Goal: Information Seeking & Learning: Understand process/instructions

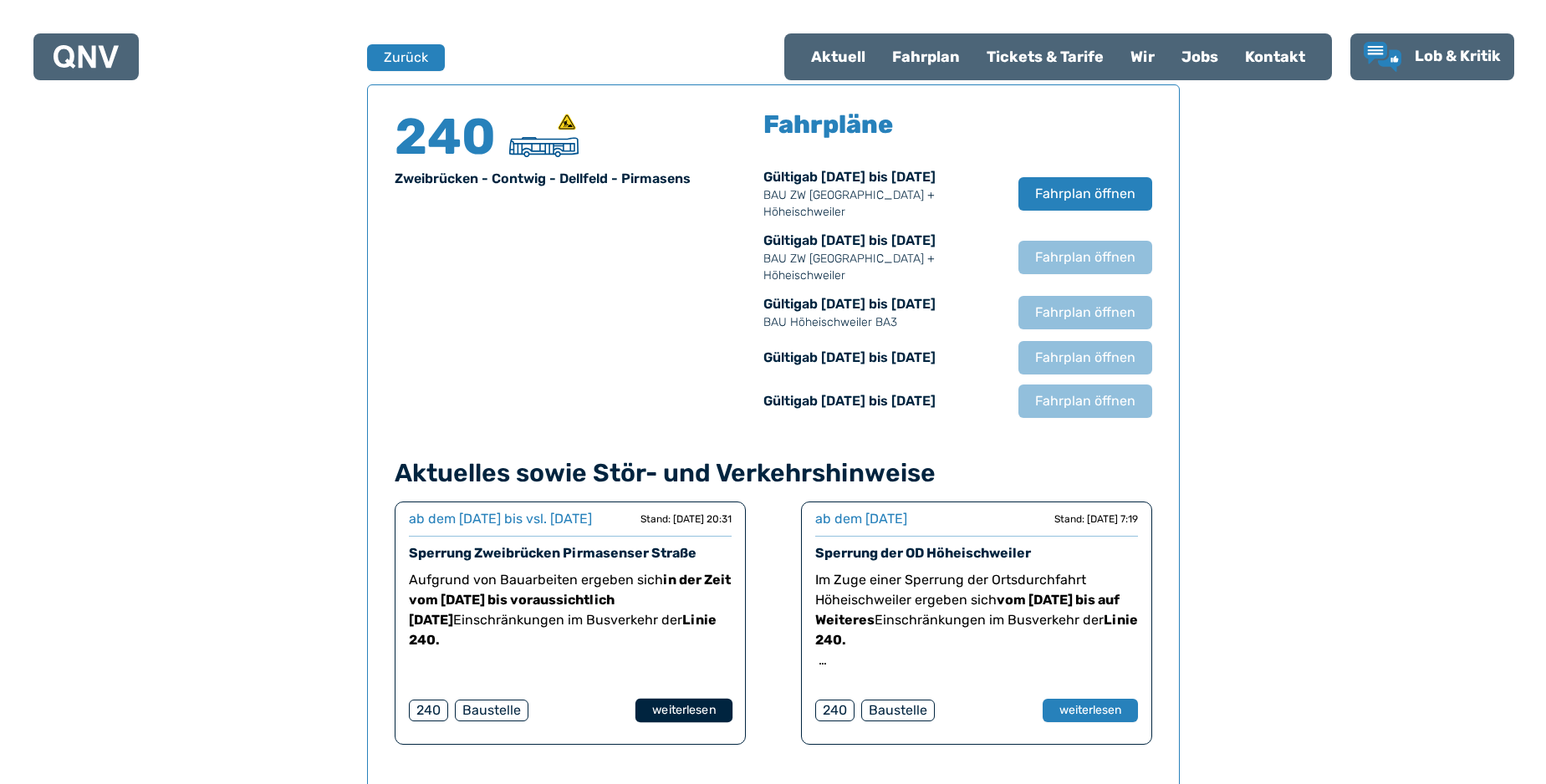
click at [682, 723] on button "weiterlesen" at bounding box center [684, 710] width 97 height 24
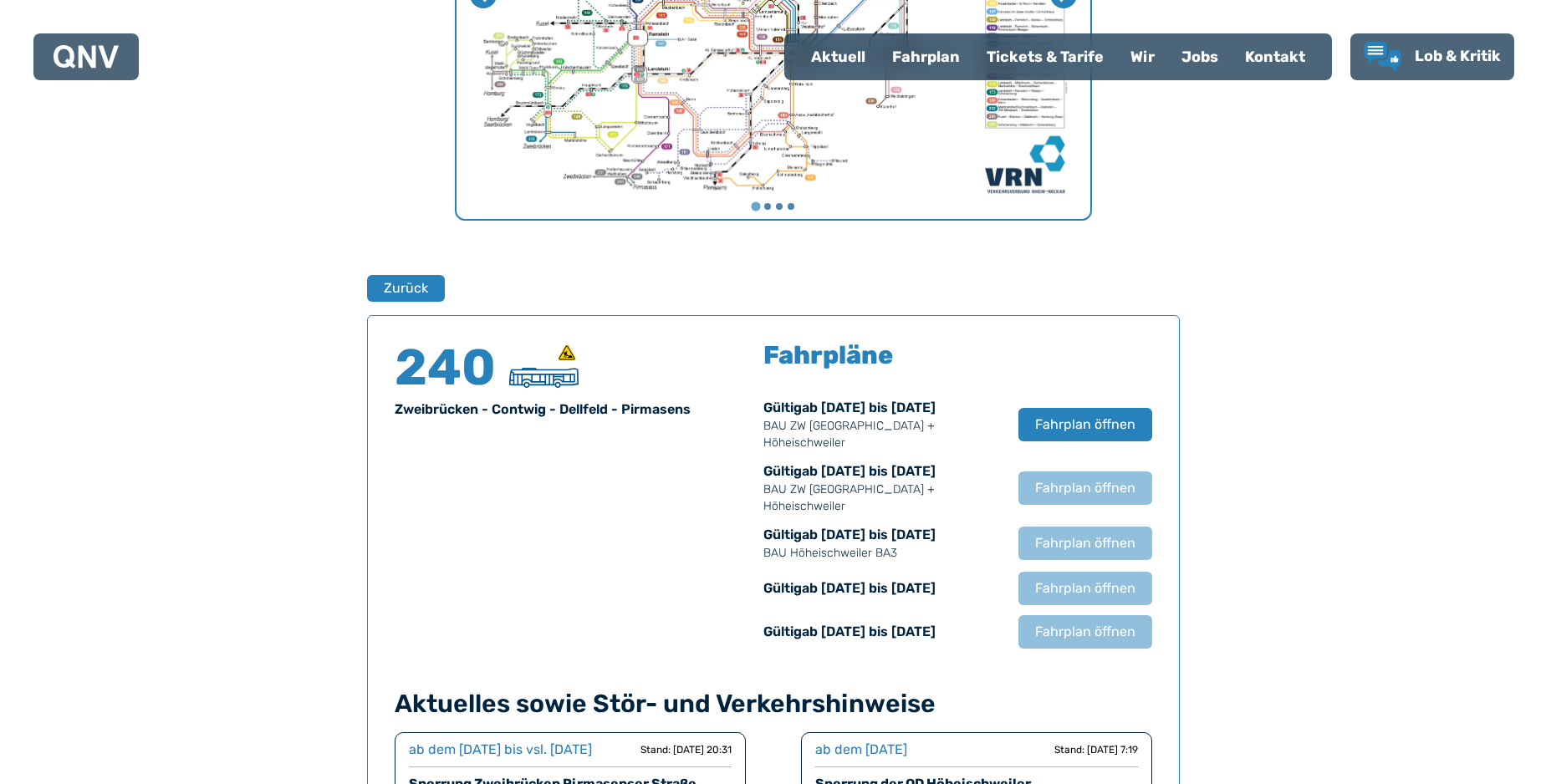
scroll to position [926, 0]
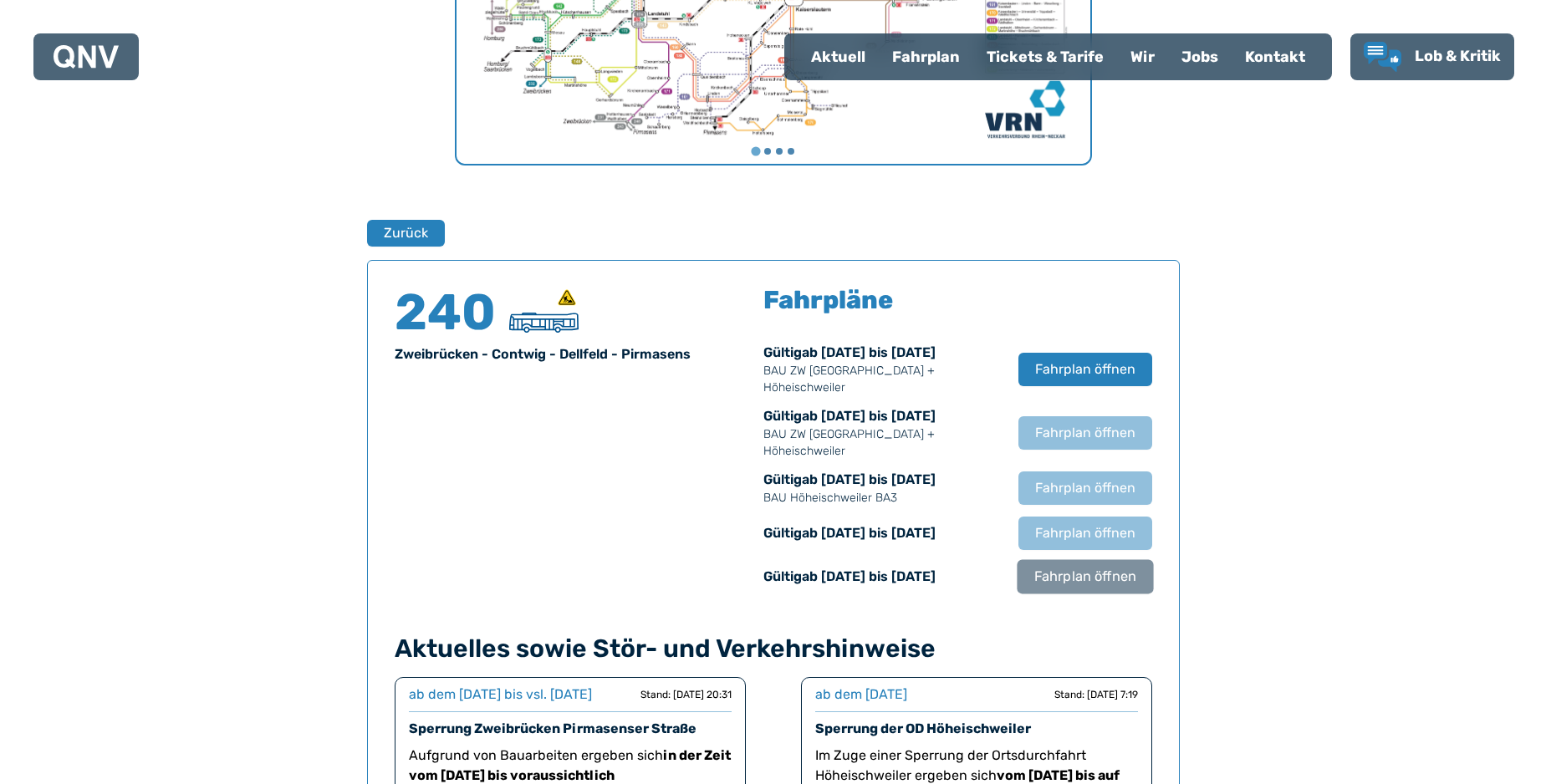
click at [1107, 577] on span "Fahrplan öffnen" at bounding box center [1084, 577] width 102 height 20
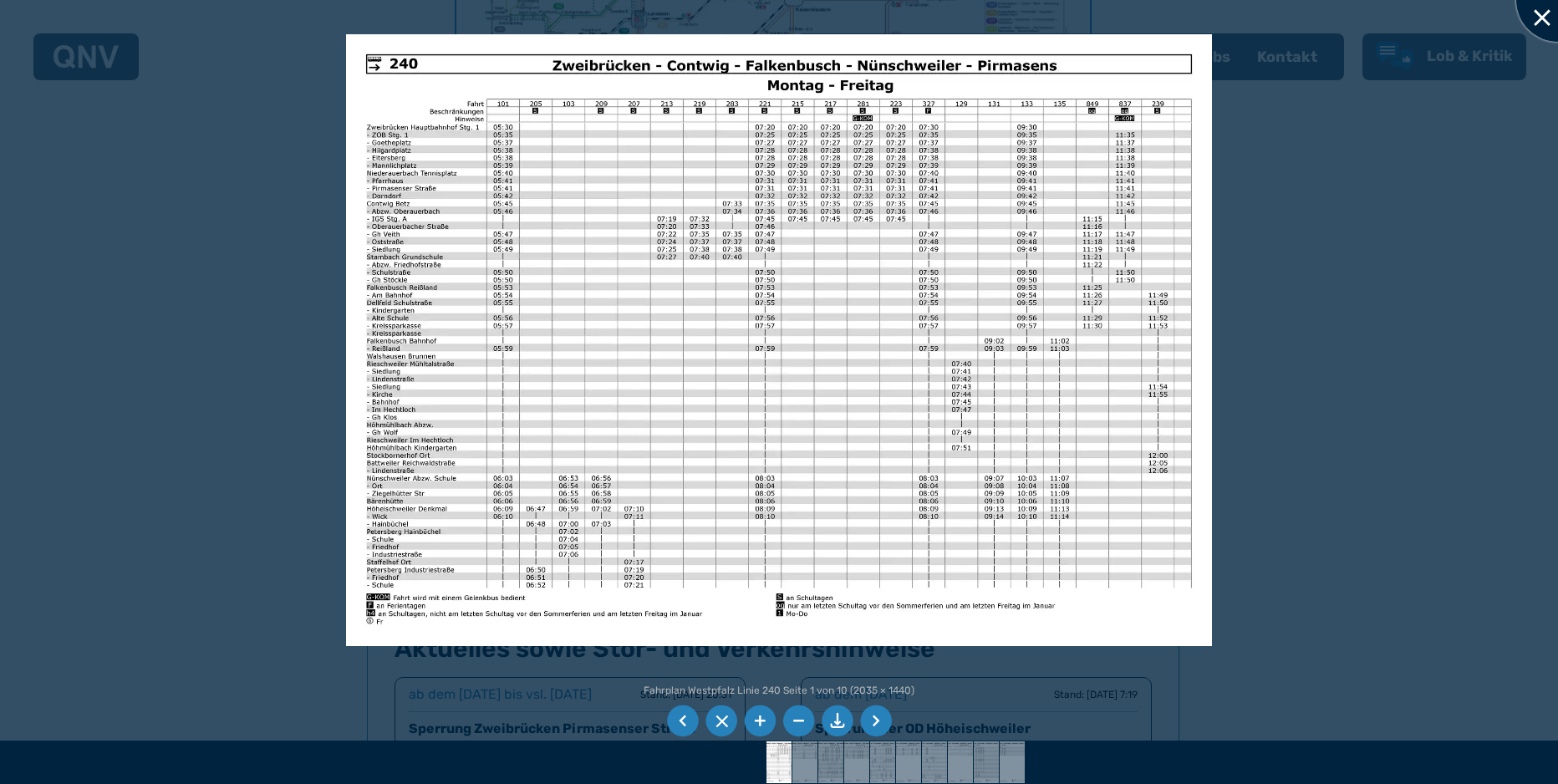
click at [1540, 13] on div at bounding box center [1558, 0] width 84 height 84
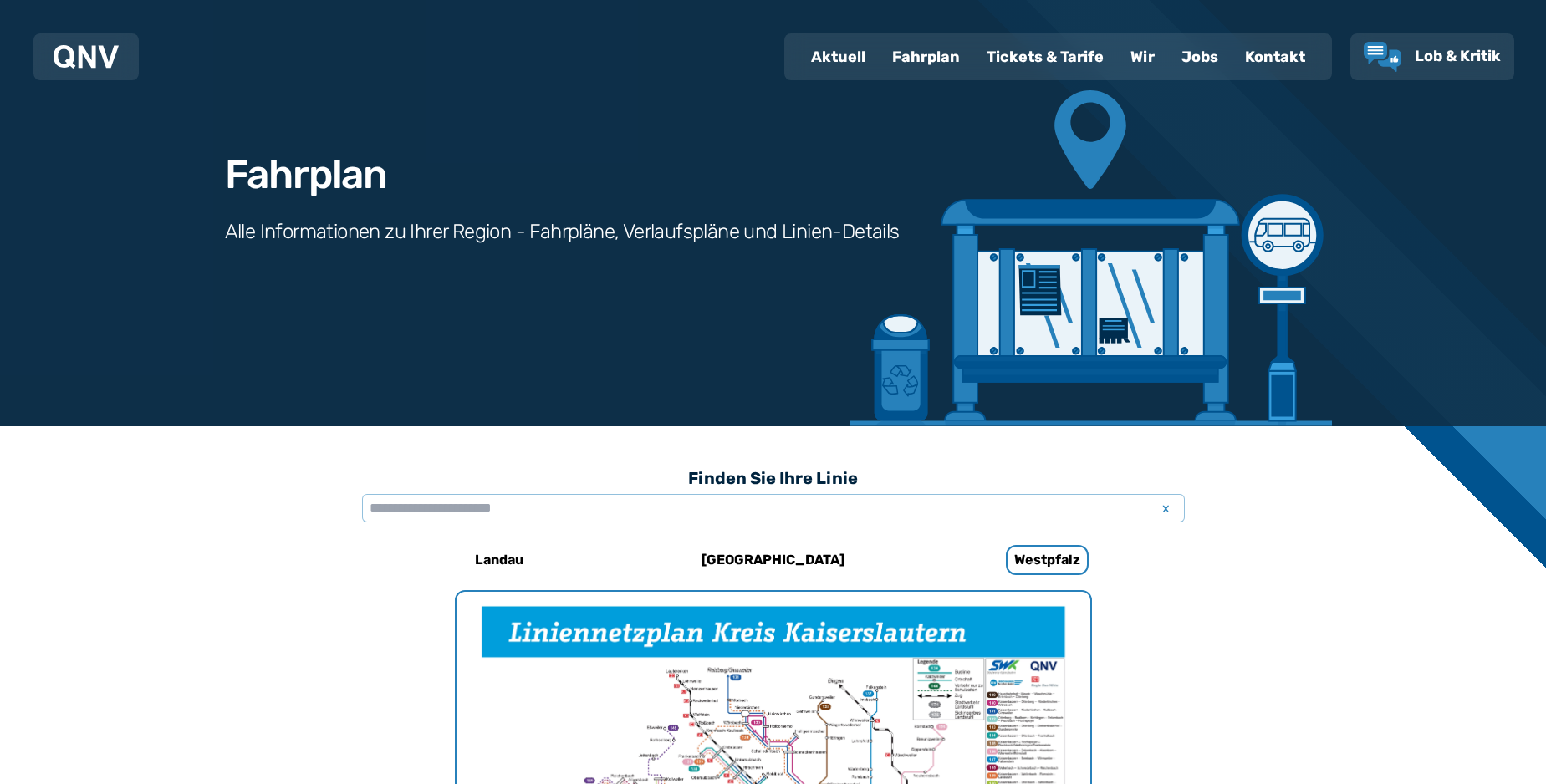
scroll to position [0, 0]
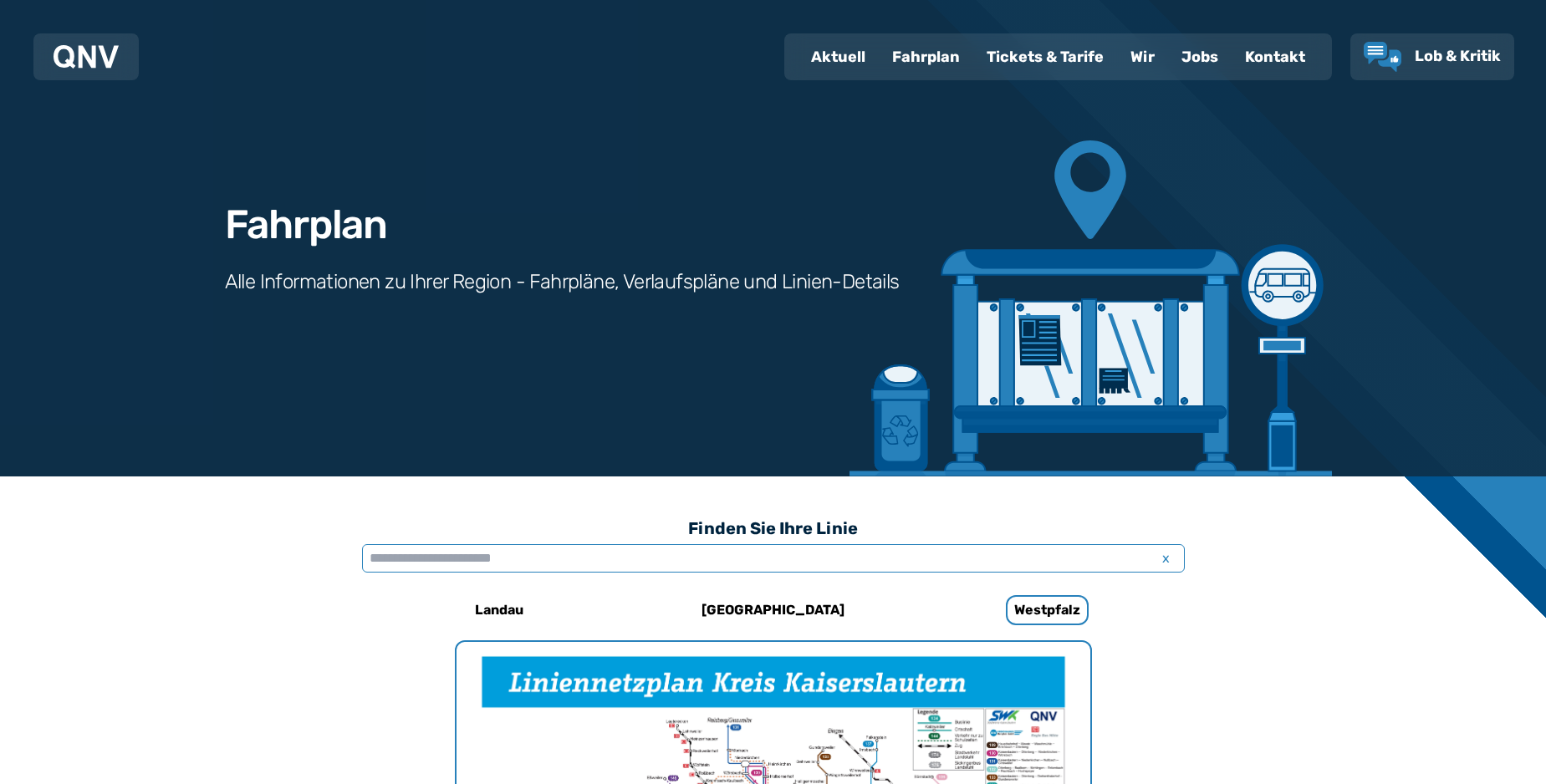
click at [892, 557] on input "text" at bounding box center [773, 558] width 823 height 29
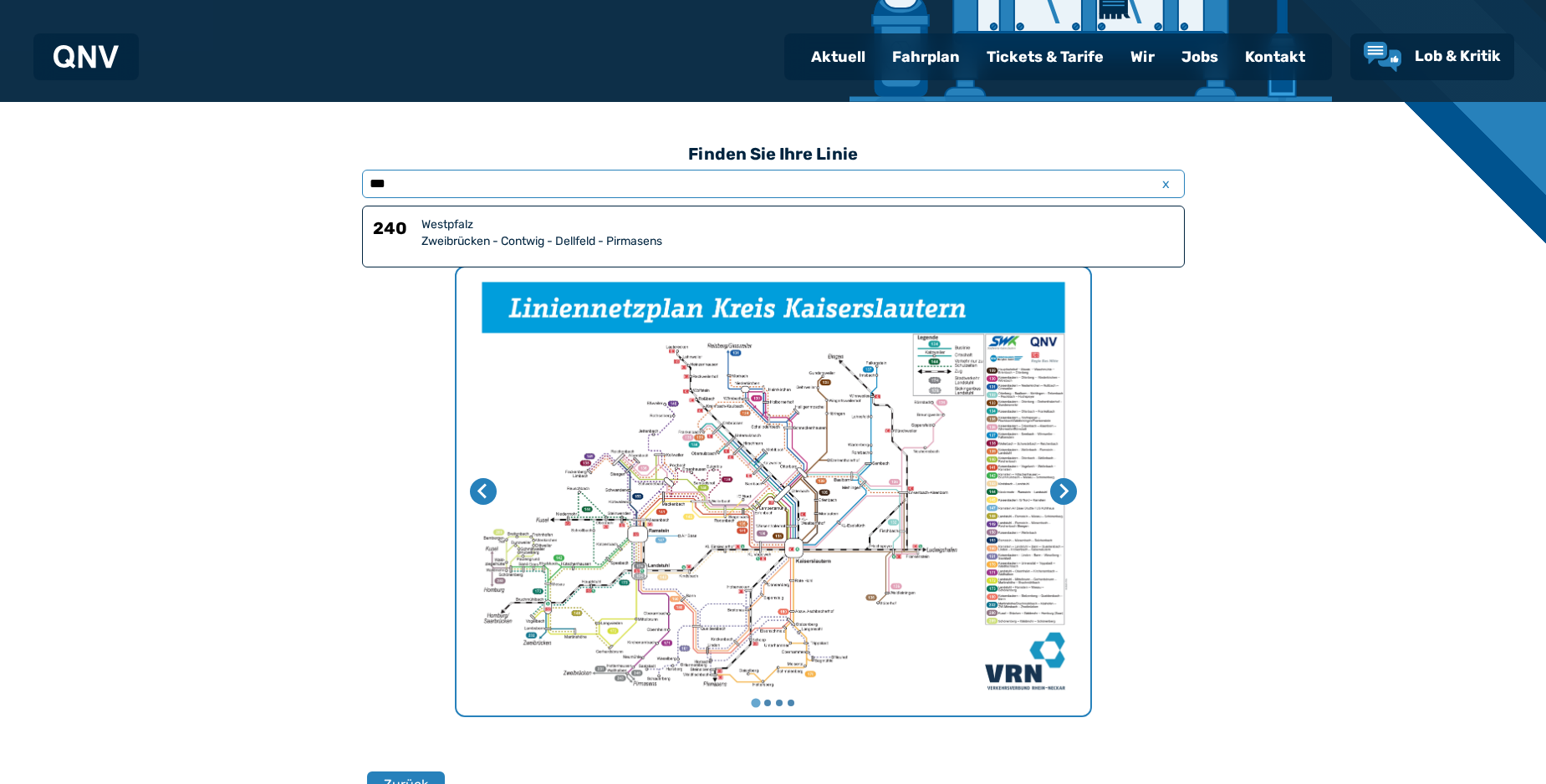
scroll to position [390, 0]
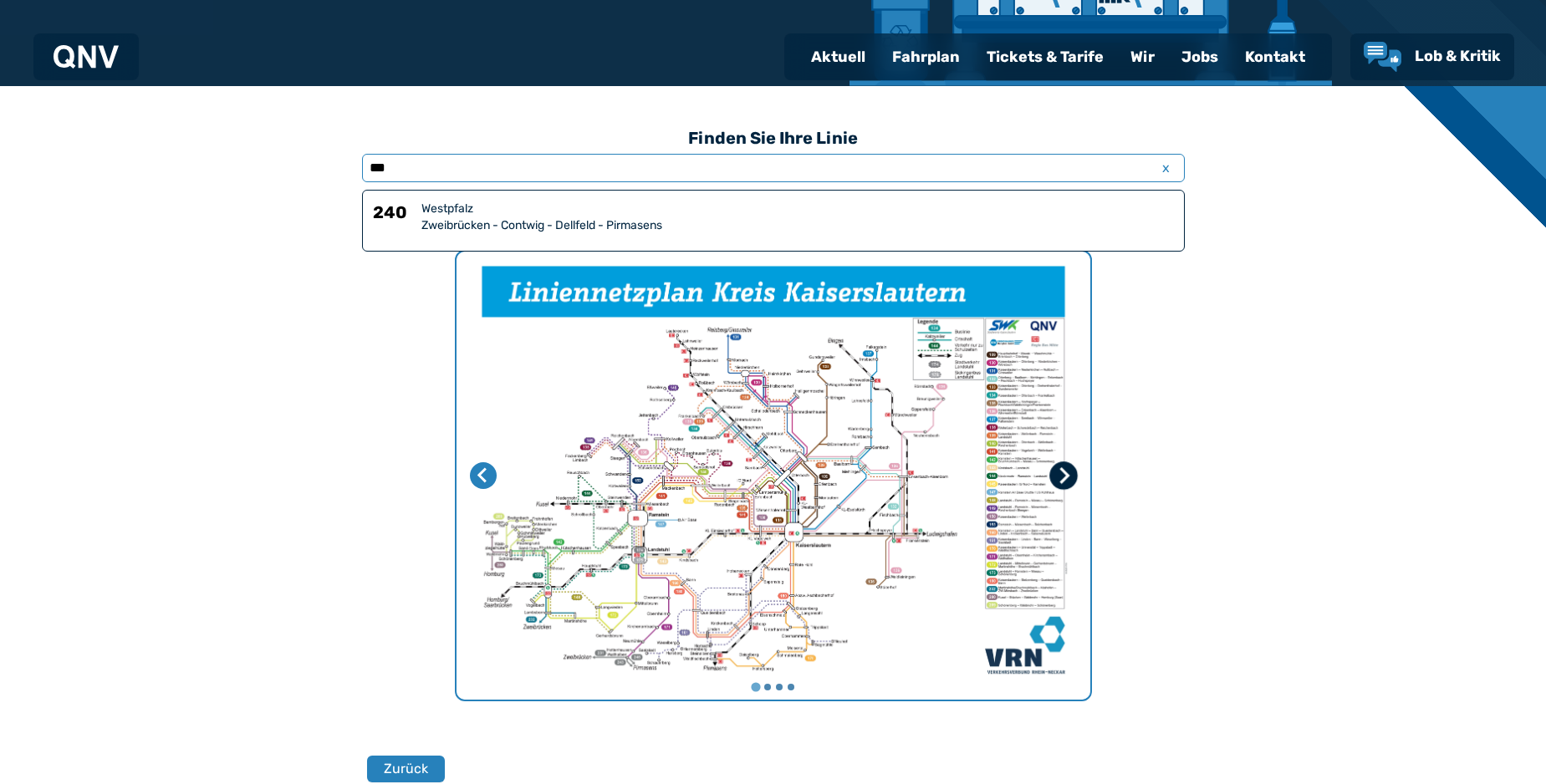
type input "***"
click at [1069, 469] on icon "Nächste Seite" at bounding box center [1063, 476] width 17 height 17
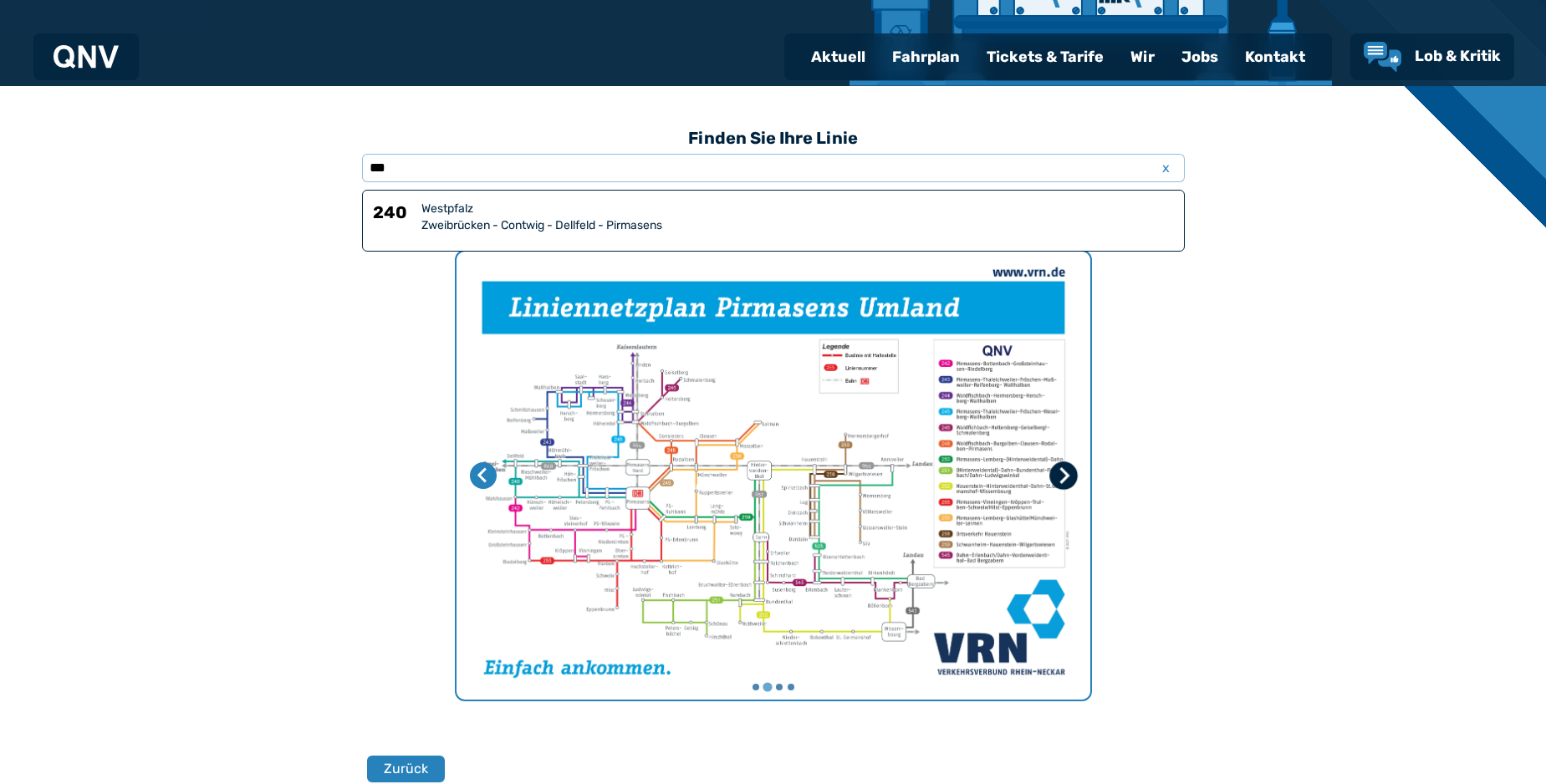
click at [1069, 469] on icon "Nächste Seite" at bounding box center [1063, 476] width 17 height 17
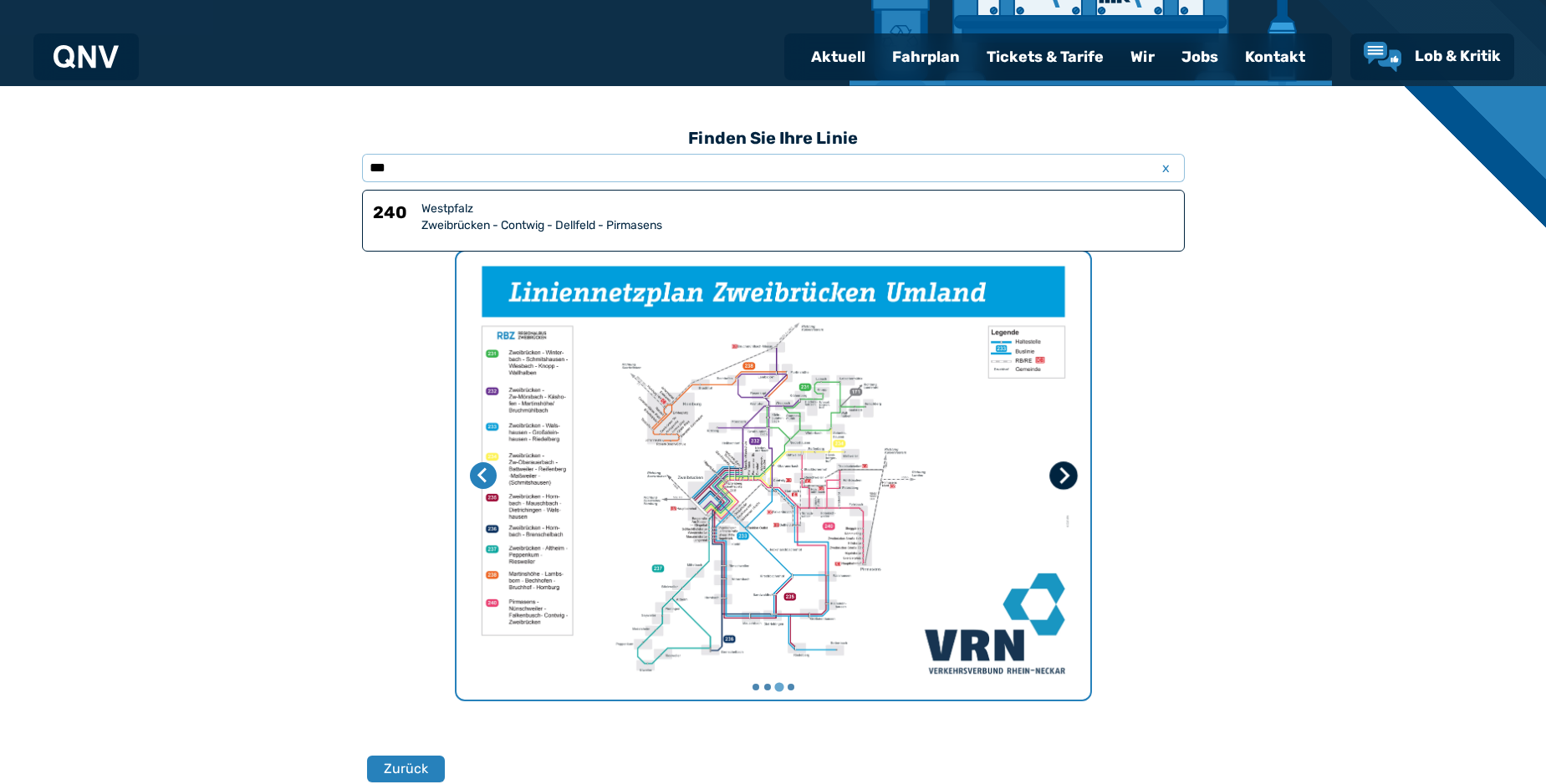
click at [1069, 469] on icon "Nächste Seite" at bounding box center [1063, 476] width 17 height 17
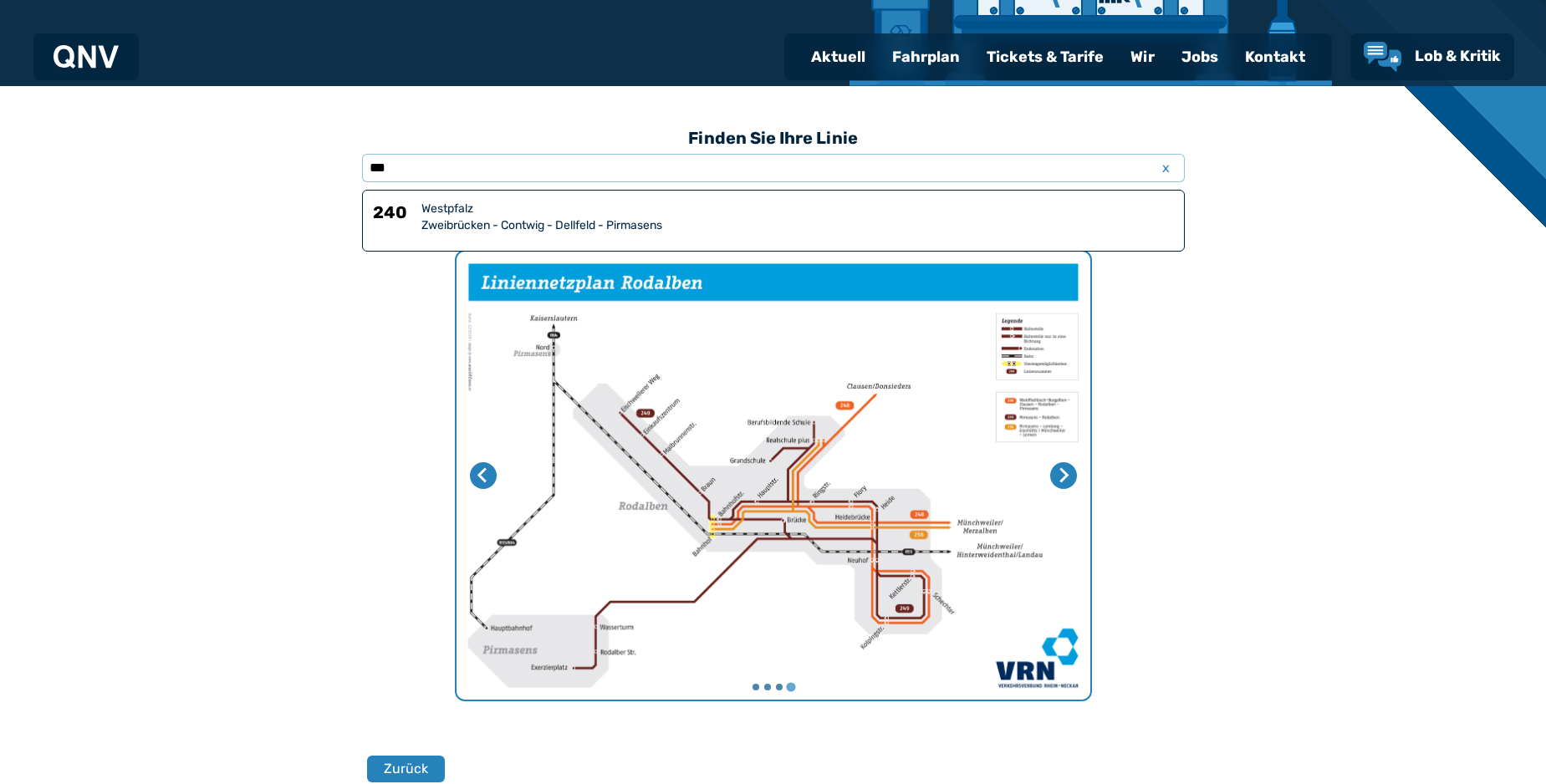
click at [1004, 216] on div "Westpfalz" at bounding box center [798, 209] width 752 height 17
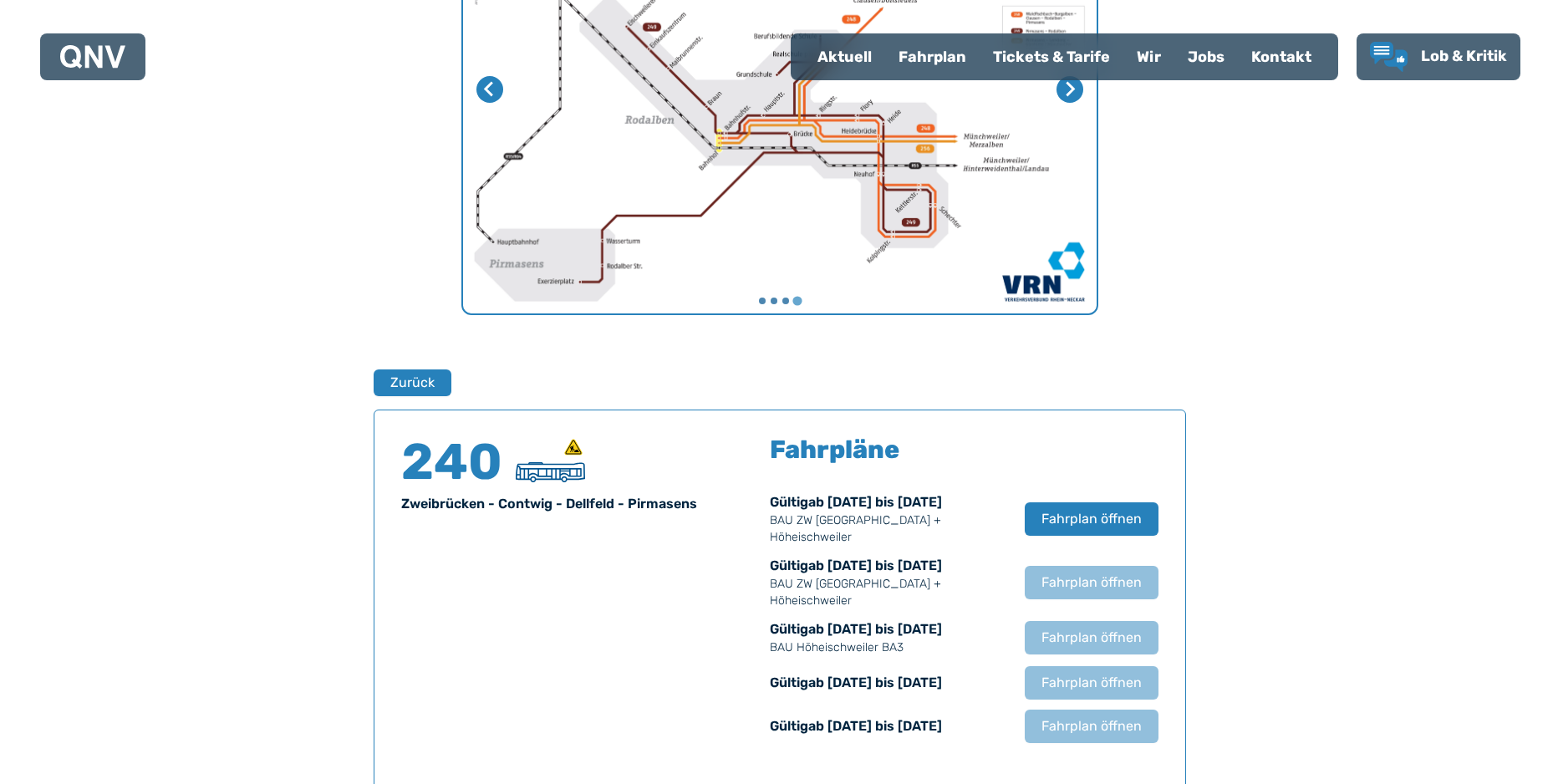
scroll to position [781, 0]
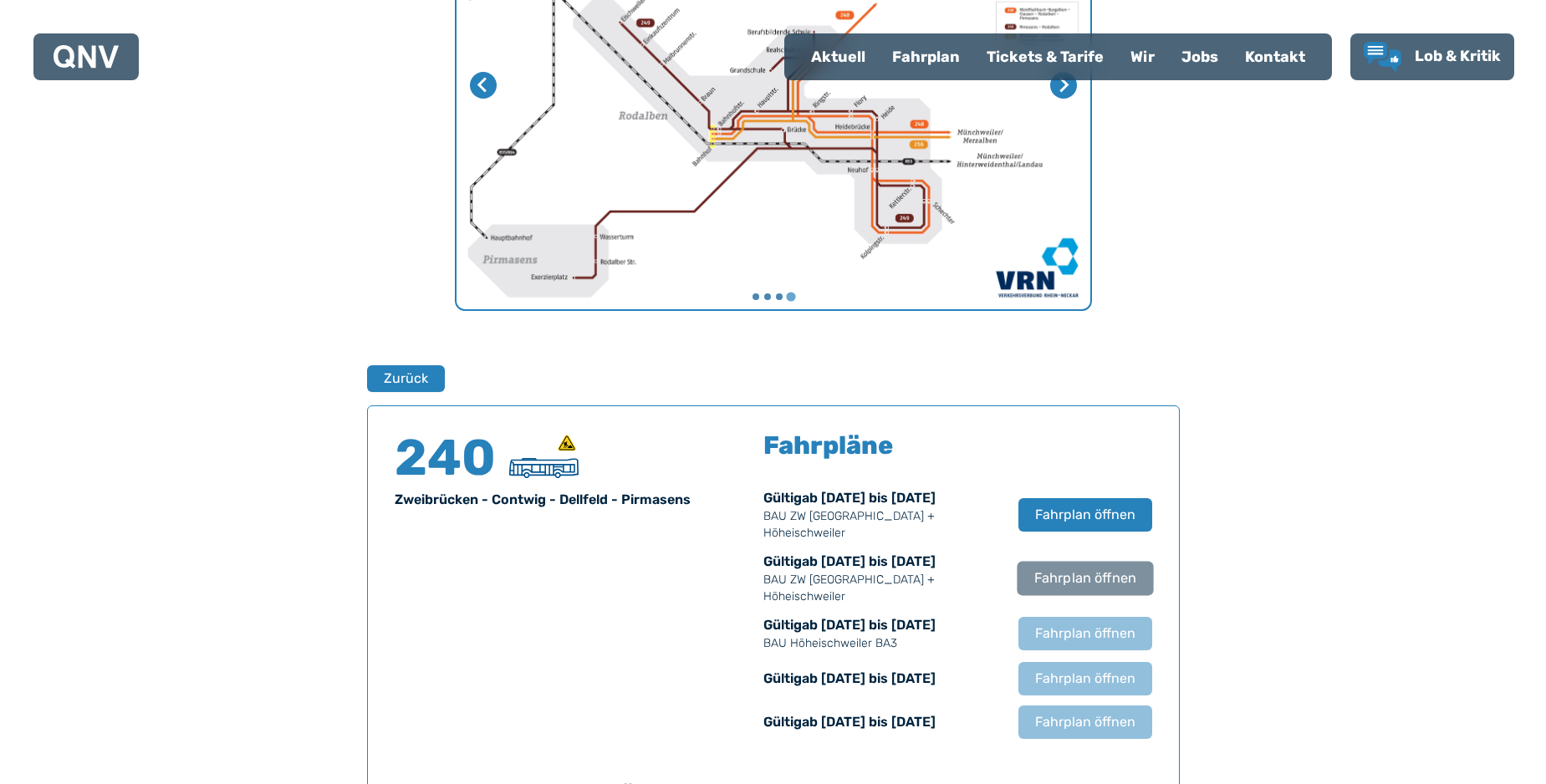
click at [1077, 570] on span "Fahrplan öffnen" at bounding box center [1084, 578] width 102 height 20
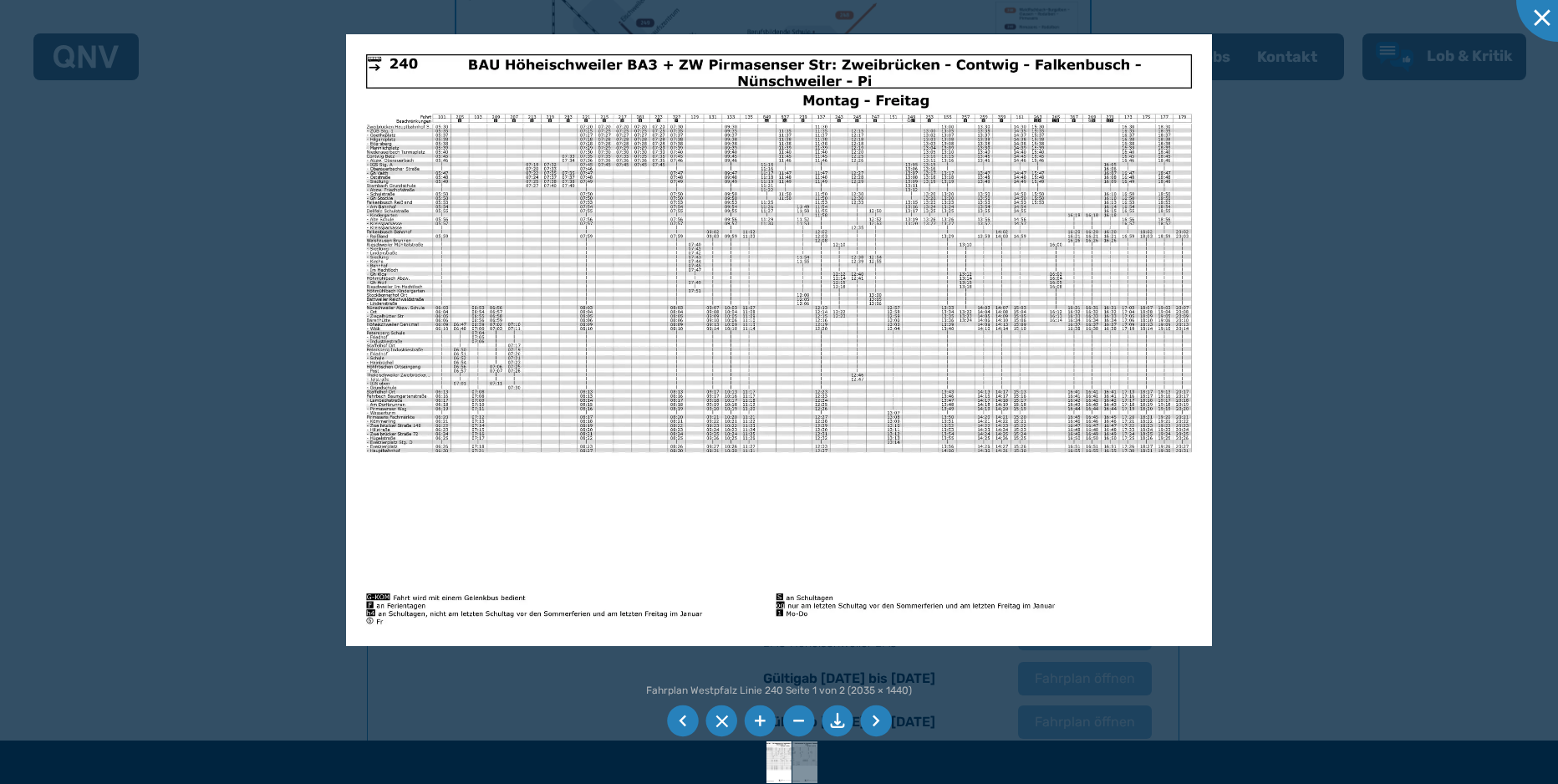
click at [881, 720] on li at bounding box center [876, 721] width 32 height 32
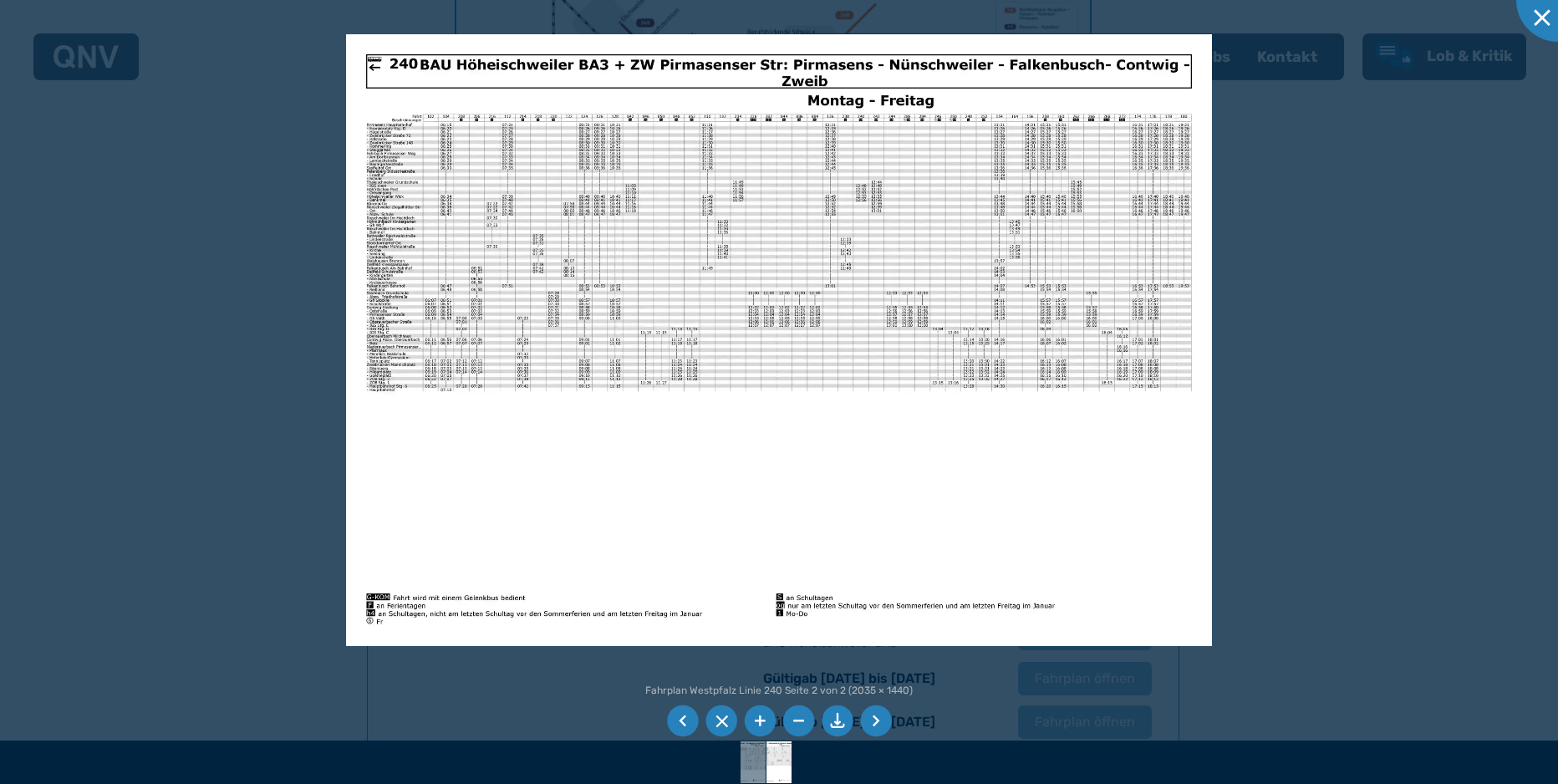
click at [759, 720] on li at bounding box center [760, 721] width 32 height 32
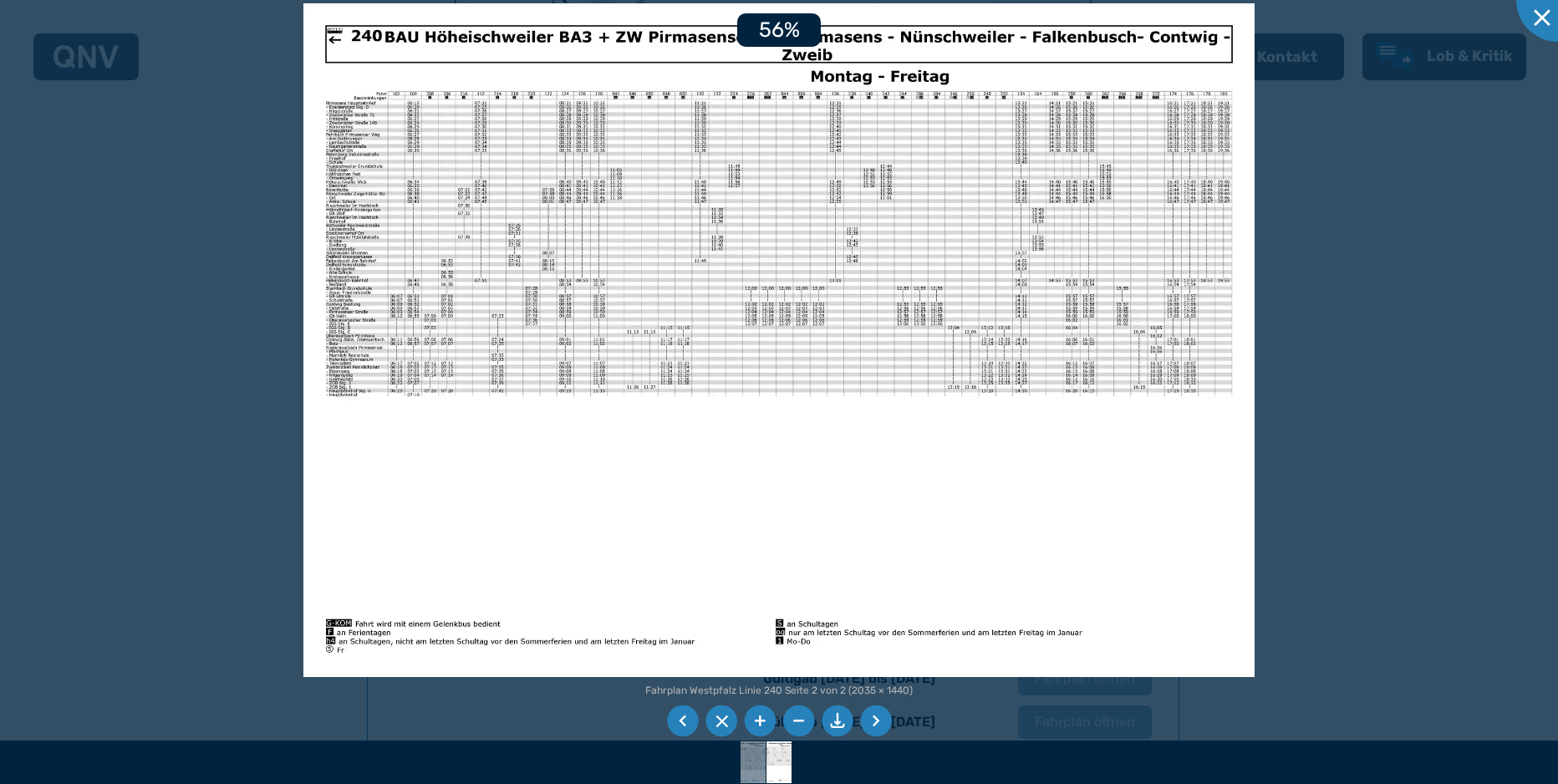
click at [759, 720] on li at bounding box center [760, 721] width 32 height 32
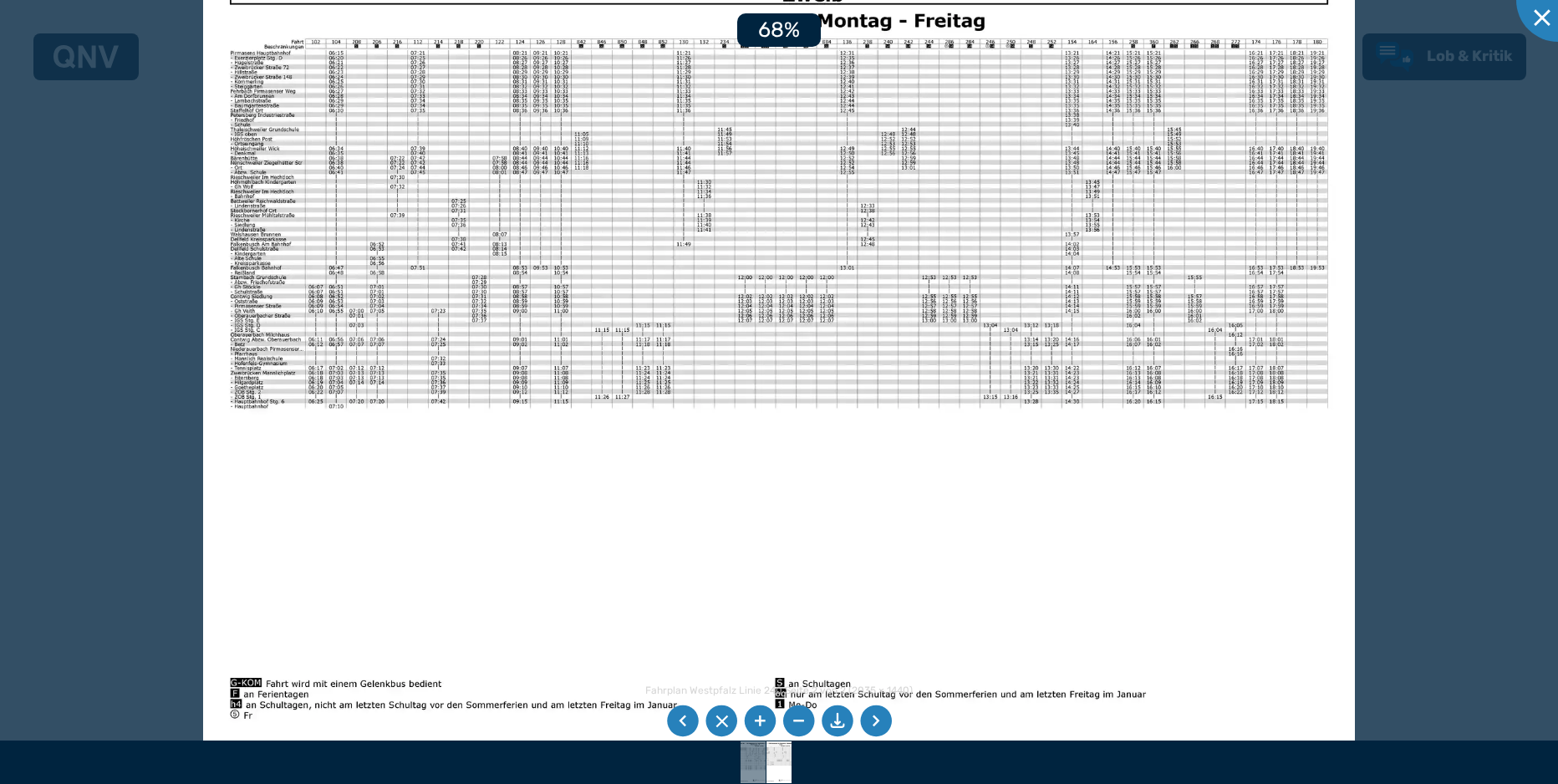
click at [759, 720] on li at bounding box center [760, 721] width 32 height 32
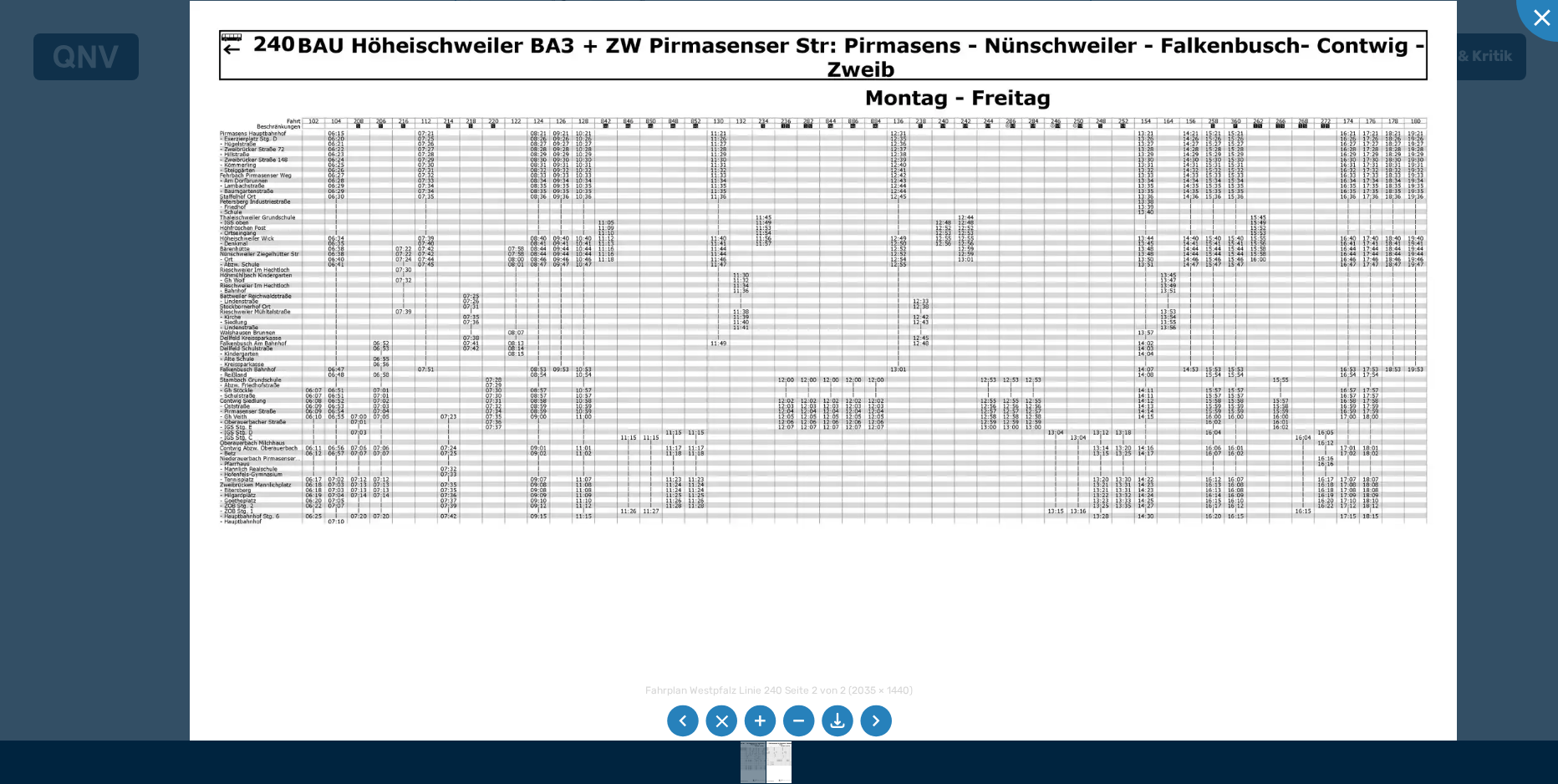
click at [446, 275] on img at bounding box center [823, 449] width 1268 height 896
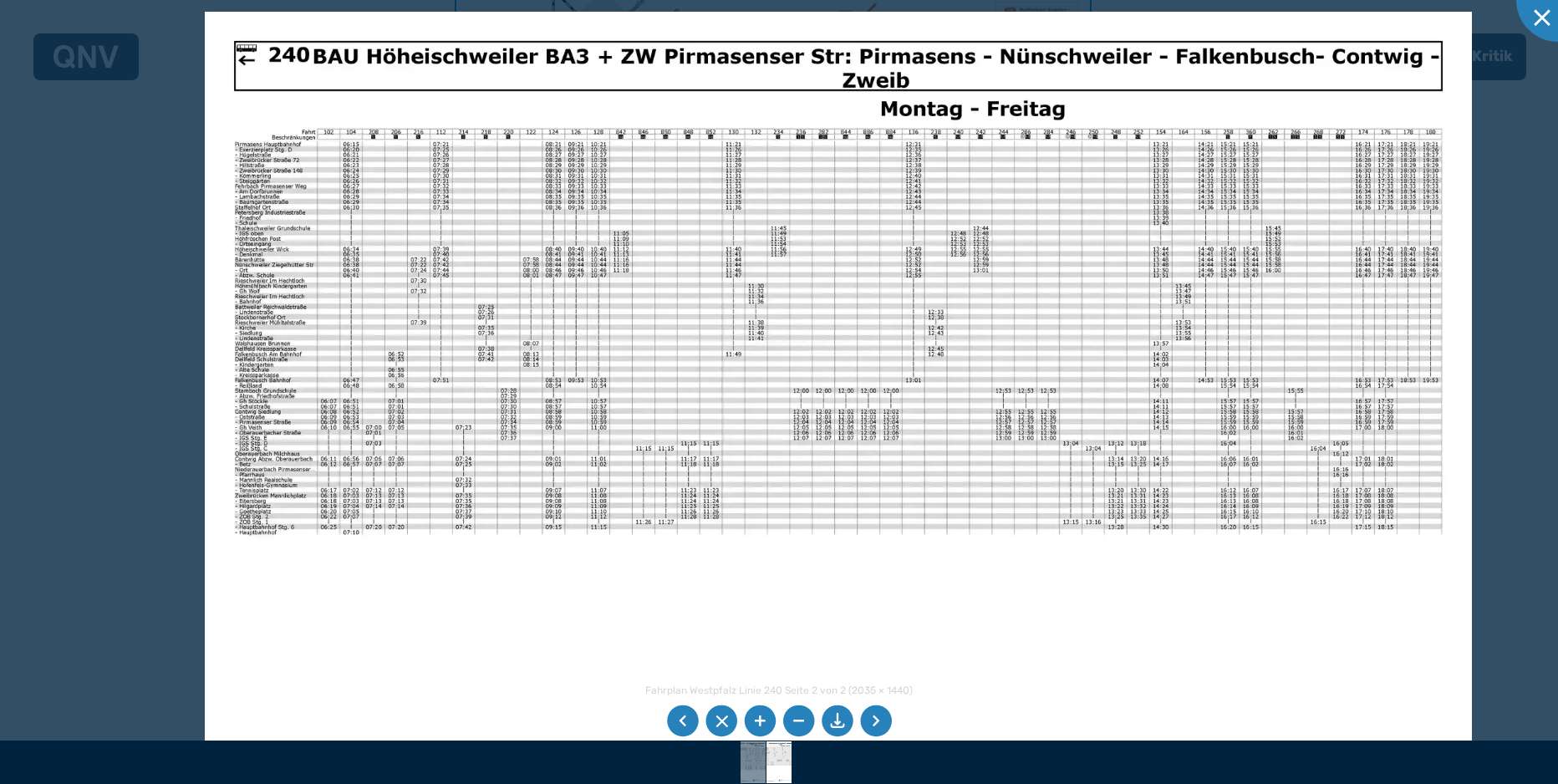
click at [761, 715] on li at bounding box center [760, 721] width 32 height 32
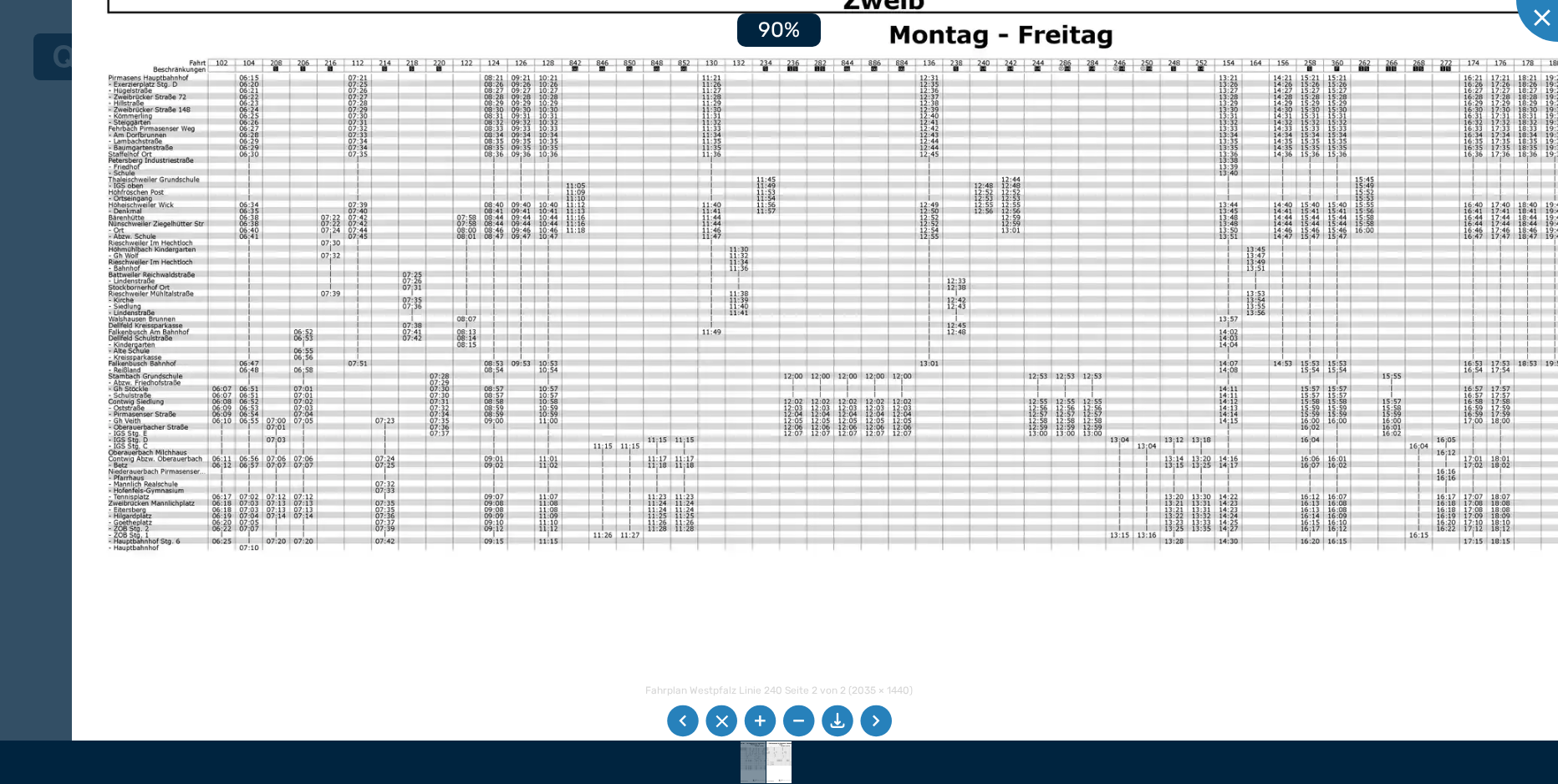
click at [761, 715] on li at bounding box center [760, 721] width 32 height 32
